Goal: Transaction & Acquisition: Purchase product/service

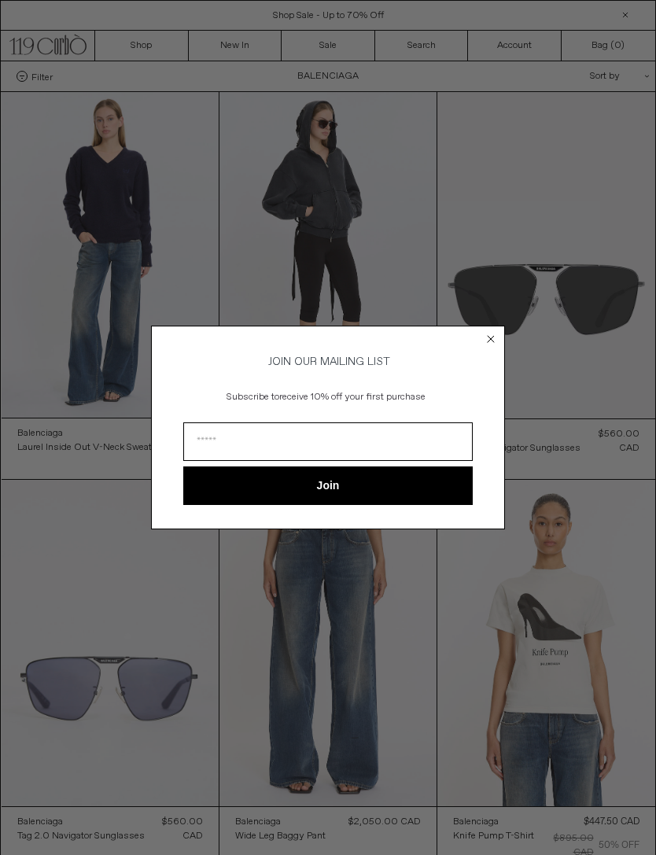
click at [484, 344] on icon "Close dialog" at bounding box center [491, 339] width 16 height 16
click at [488, 335] on circle "Close dialog" at bounding box center [491, 339] width 15 height 15
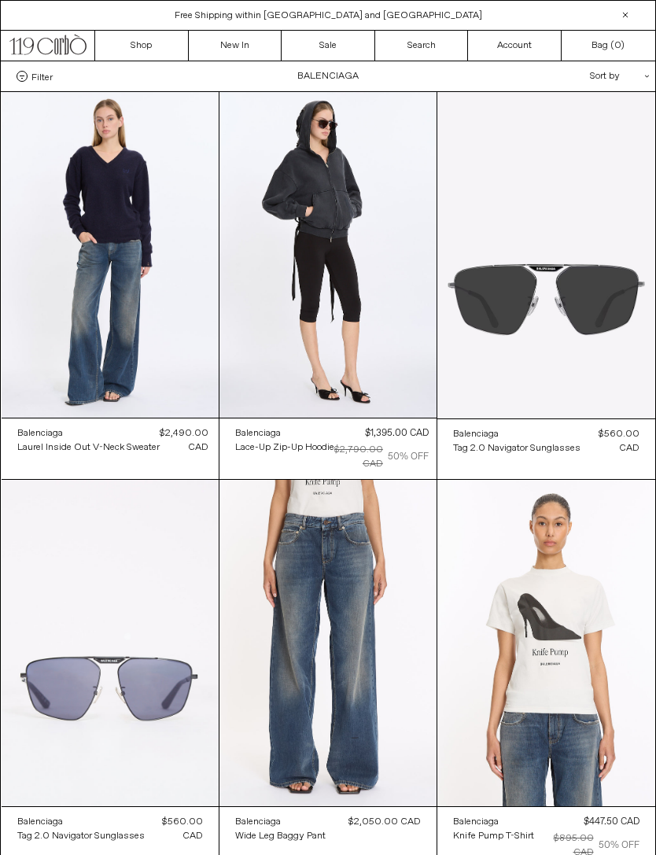
click at [229, 48] on link "New In" at bounding box center [236, 46] width 94 height 30
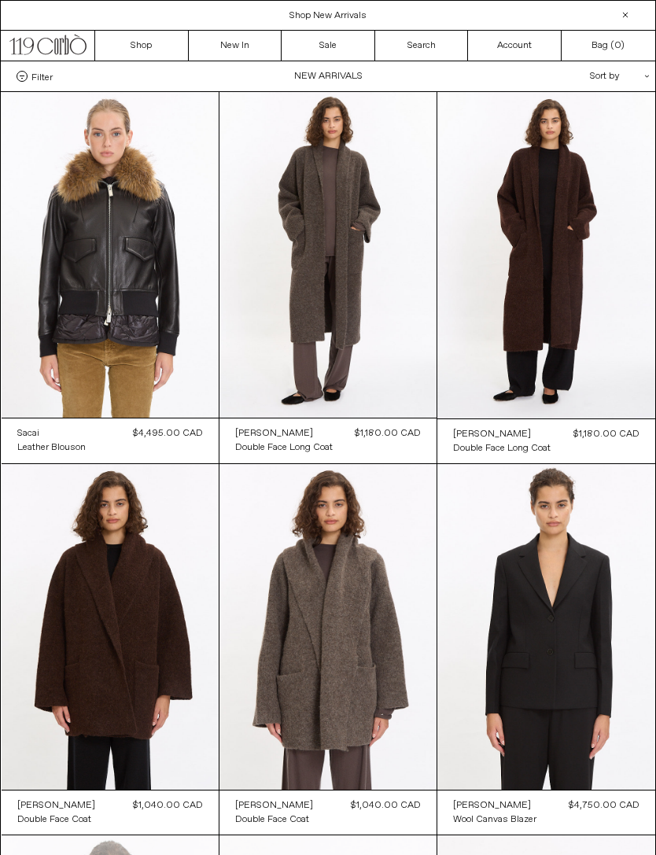
click at [101, 198] on at bounding box center [110, 255] width 217 height 326
